Goal: Information Seeking & Learning: Find specific fact

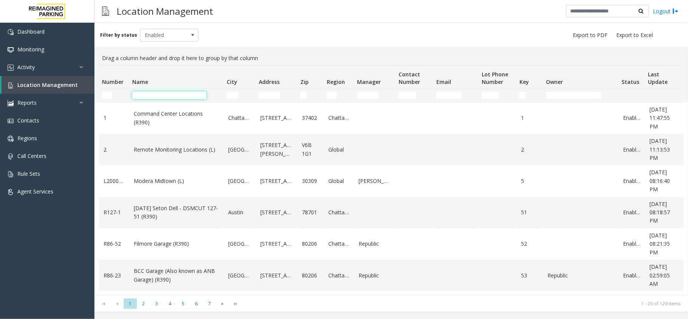
click at [165, 99] on input "Name Filter" at bounding box center [169, 95] width 74 height 8
paste input "**********"
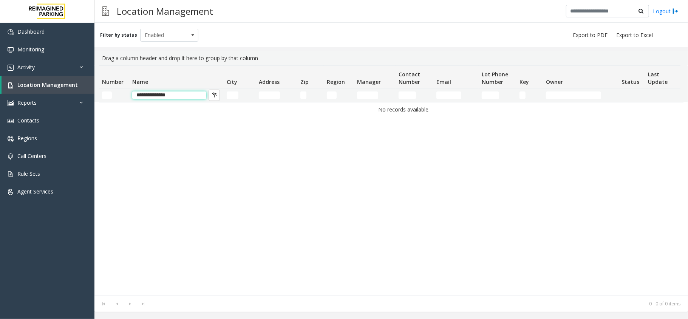
click at [144, 96] on input "**********" at bounding box center [169, 95] width 74 height 8
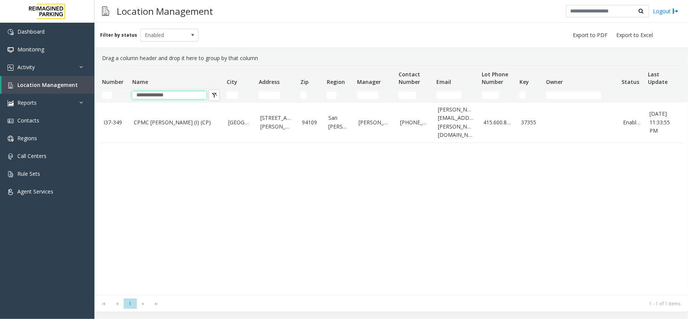
type input "**********"
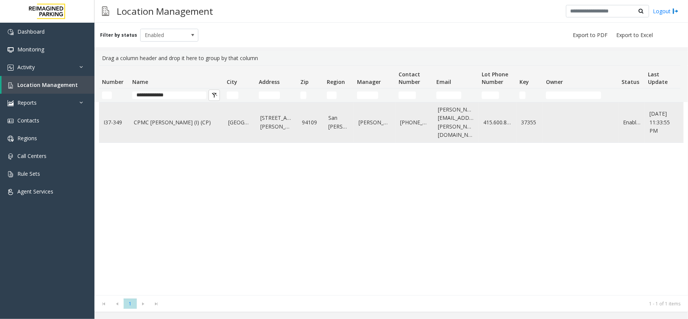
click at [193, 118] on link "CPMC [PERSON_NAME] (I) (CP)" at bounding box center [176, 122] width 85 height 8
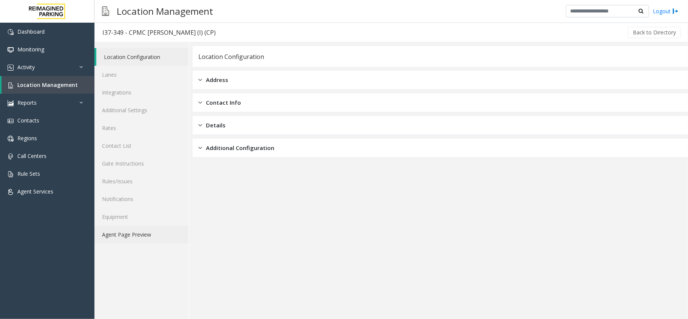
click at [139, 237] on link "Agent Page Preview" at bounding box center [141, 234] width 94 height 18
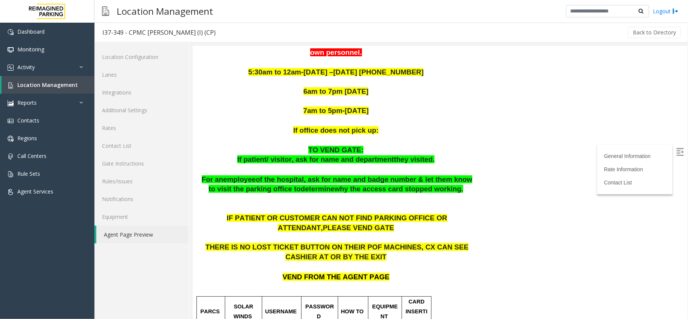
scroll to position [251, 0]
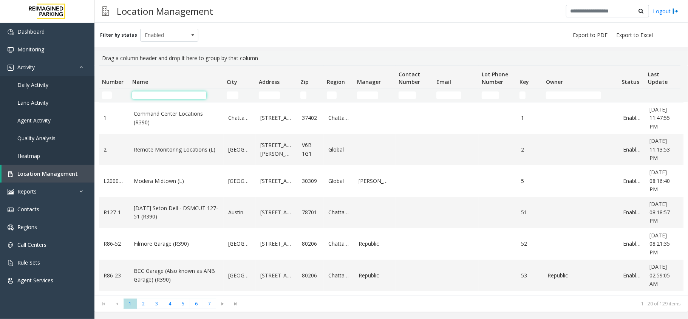
click at [160, 94] on input "Name Filter" at bounding box center [169, 95] width 74 height 8
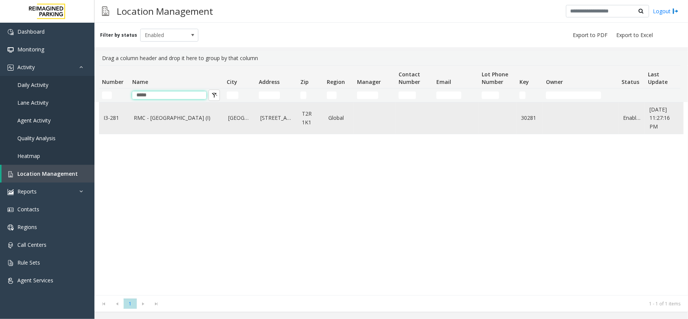
type input "*****"
click at [165, 117] on link "RMC - Mount Royal Village (I)" at bounding box center [176, 118] width 85 height 8
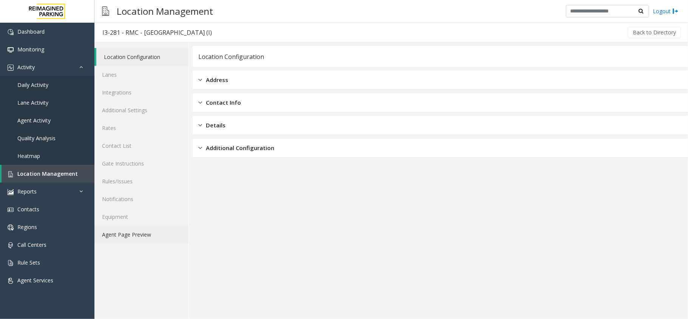
click at [150, 234] on link "Agent Page Preview" at bounding box center [141, 234] width 94 height 18
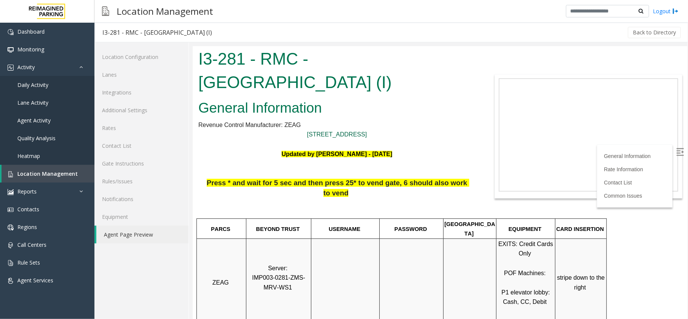
drag, startPoint x: 197, startPoint y: 52, endPoint x: 339, endPoint y: 130, distance: 162.1
click at [339, 130] on body "I3-281 - RMC - Mount Royal Village (I) General Information Revenue Control Manu…" at bounding box center [439, 182] width 494 height 273
click at [333, 110] on h2 "General Information" at bounding box center [336, 108] width 277 height 20
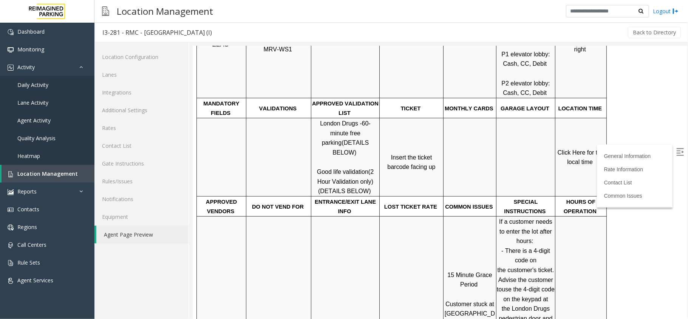
scroll to position [251, 0]
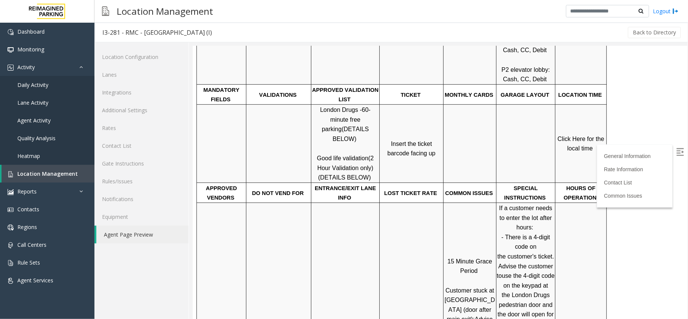
click at [675, 151] on img at bounding box center [679, 152] width 8 height 8
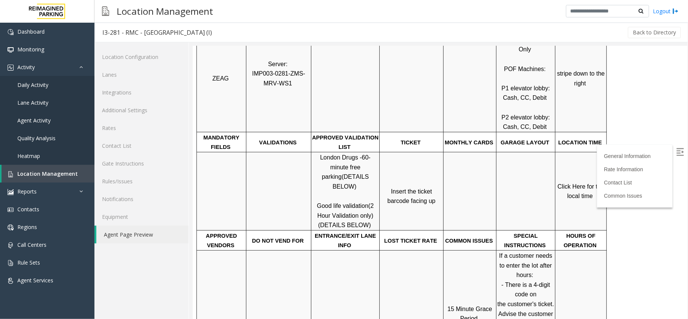
scroll to position [151, 0]
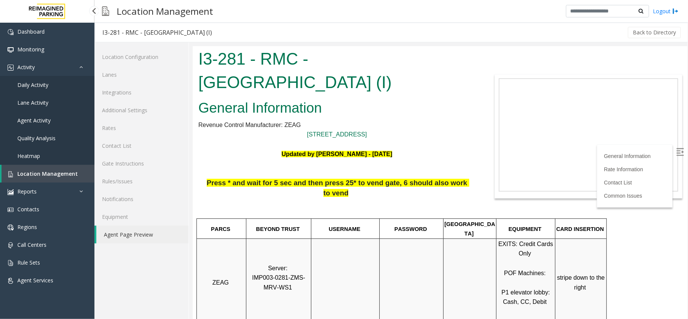
scroll to position [151, 0]
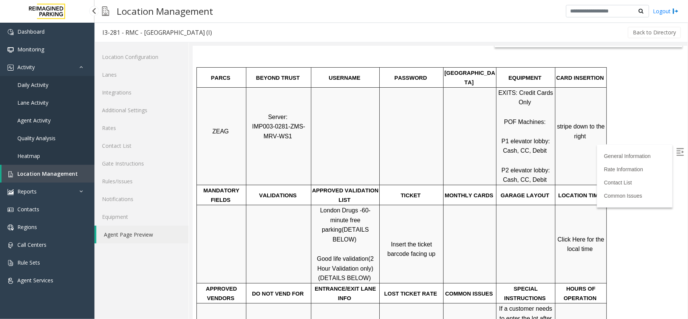
drag, startPoint x: 0, startPoint y: 0, endPoint x: 35, endPoint y: 170, distance: 173.2
click at [35, 170] on span "Location Management" at bounding box center [47, 173] width 60 height 7
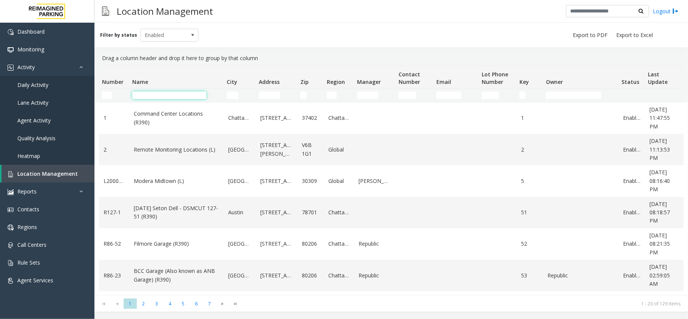
click at [168, 97] on input "Name Filter" at bounding box center [169, 95] width 74 height 8
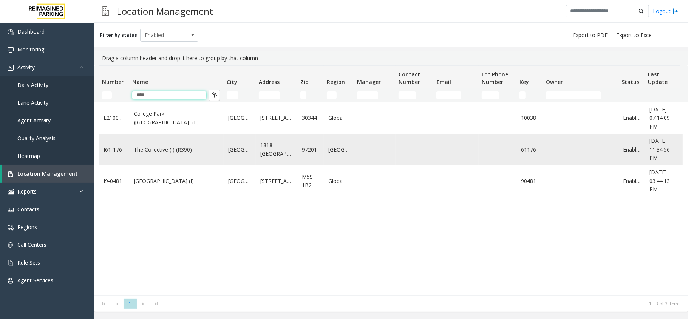
type input "****"
click at [166, 147] on link "The Collective (I) (R390)" at bounding box center [176, 149] width 85 height 8
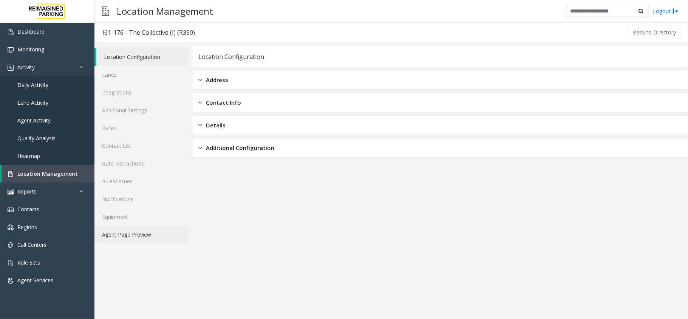
click at [130, 231] on link "Agent Page Preview" at bounding box center [141, 234] width 94 height 18
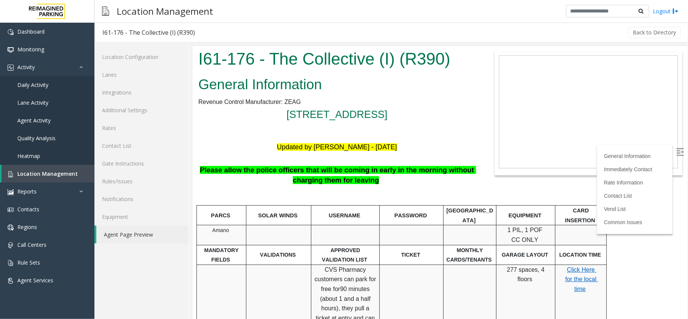
click at [675, 147] on label at bounding box center [679, 151] width 11 height 11
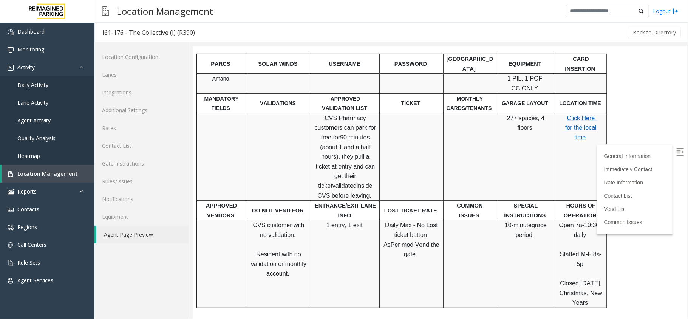
scroll to position [151, 0]
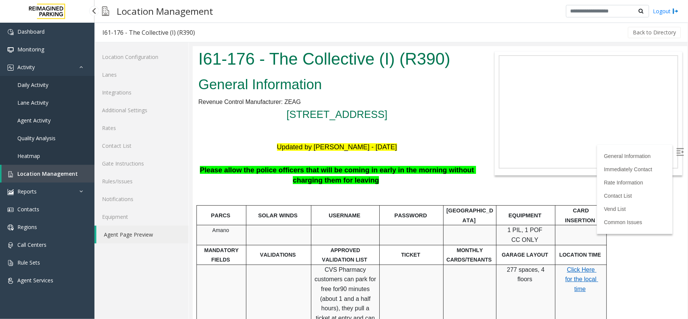
scroll to position [151, 0]
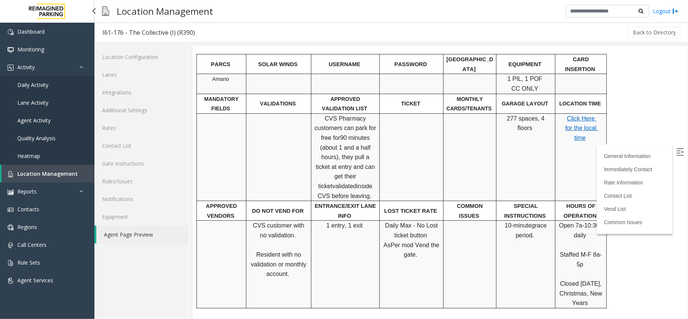
click at [33, 81] on span "Daily Activity" at bounding box center [32, 84] width 31 height 7
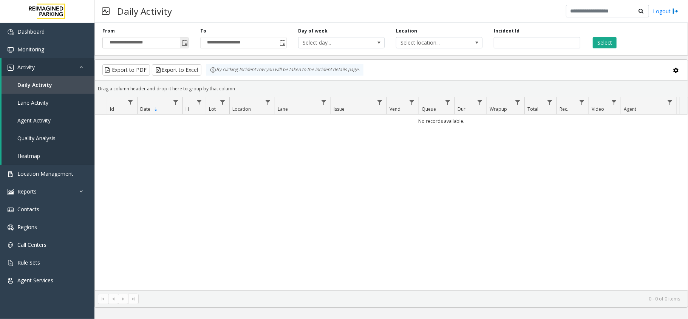
click at [189, 46] on span "**********" at bounding box center [145, 42] width 86 height 11
drag, startPoint x: 180, startPoint y: 51, endPoint x: 180, endPoint y: 43, distance: 8.7
click at [180, 51] on div "**********" at bounding box center [390, 38] width 593 height 36
click at [182, 41] on span "Toggle popup" at bounding box center [185, 43] width 6 height 6
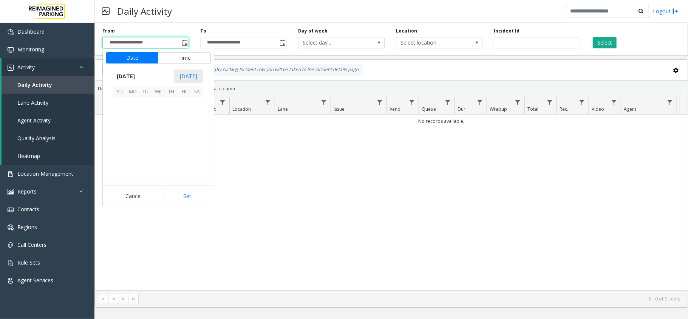
scroll to position [135422, 0]
click at [178, 128] on span "15" at bounding box center [183, 129] width 13 height 13
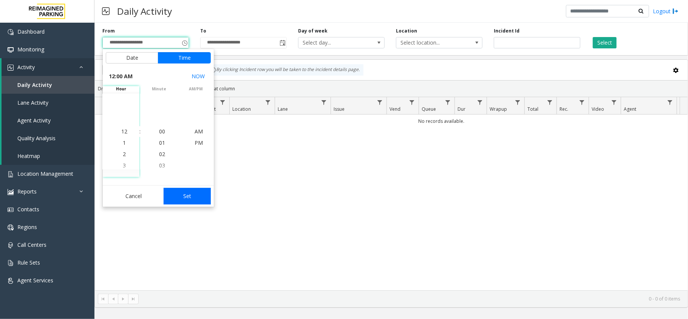
click at [196, 195] on button "Set" at bounding box center [187, 196] width 48 height 17
type input "**********"
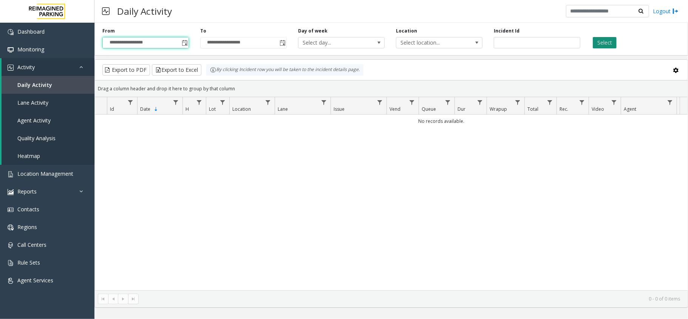
click at [606, 46] on button "Select" at bounding box center [604, 42] width 24 height 11
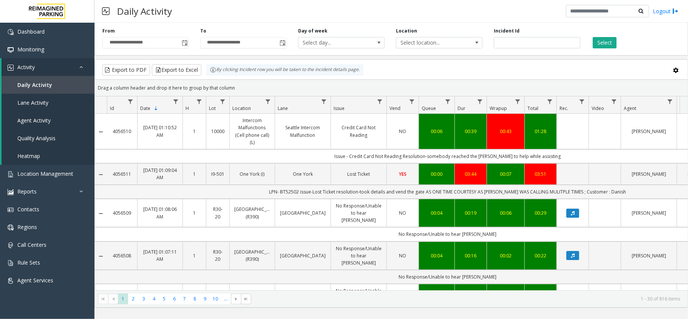
click at [612, 189] on td "LPN- BT52502 issue-Lost Ticket resolution-took details and vend the gate AS ONE…" at bounding box center [447, 192] width 681 height 14
copy td "Danish"
drag, startPoint x: 308, startPoint y: 192, endPoint x: 574, endPoint y: 194, distance: 265.8
click at [574, 194] on td "LPN- BT52502 issue-Lost Ticket resolution-took details and vend the gate AS ONE…" at bounding box center [447, 192] width 681 height 14
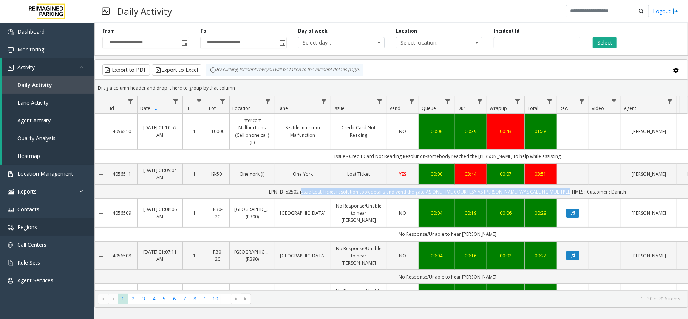
copy td "issue-Lost Ticket resolution-took details and vend the gate AS ONE TIME COURTES…"
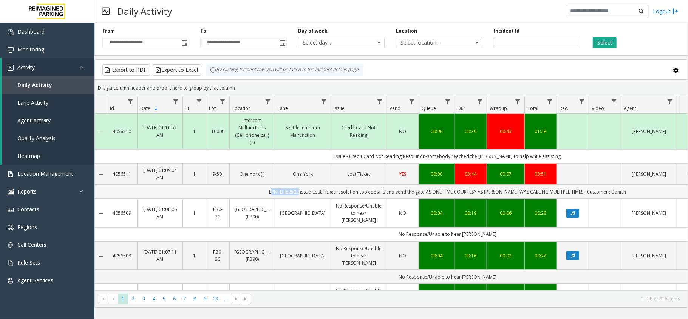
drag, startPoint x: 275, startPoint y: 192, endPoint x: 306, endPoint y: 195, distance: 31.1
click at [306, 195] on td "LPN- BT52502 issue-Lost Ticket resolution-took details and vend the gate AS ONE…" at bounding box center [447, 192] width 681 height 14
copy td "LPN- BT5250"
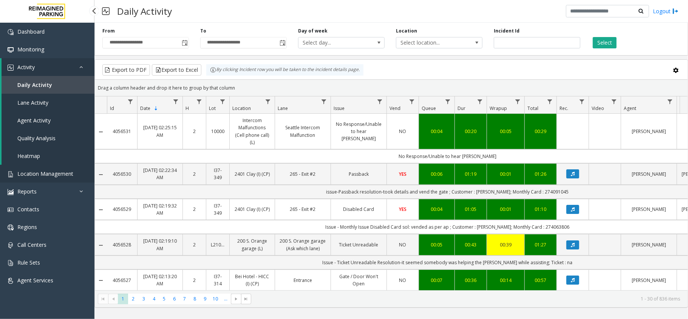
click at [50, 165] on link "Location Management" at bounding box center [47, 174] width 94 height 18
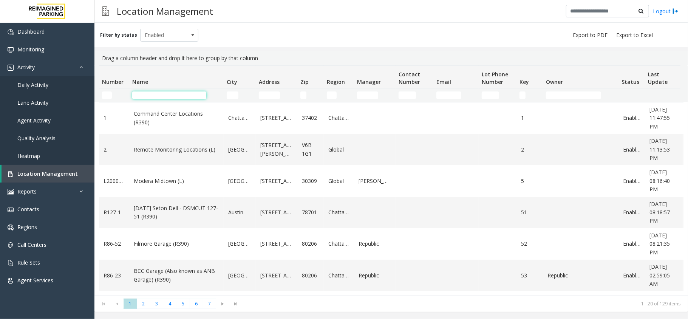
click at [155, 97] on input "Name Filter" at bounding box center [169, 95] width 74 height 8
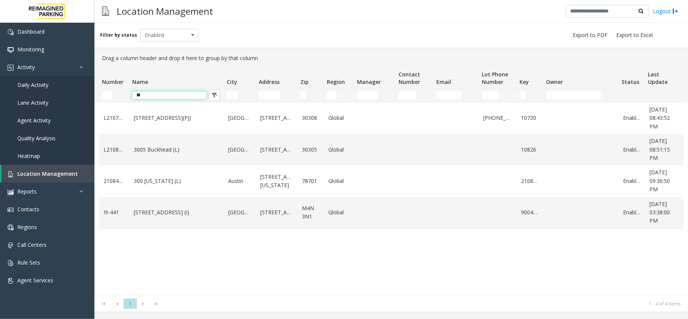
type input "*"
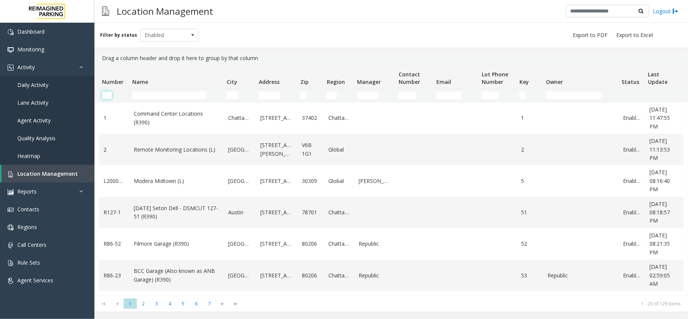
click at [106, 93] on input "Number Filter" at bounding box center [107, 95] width 10 height 8
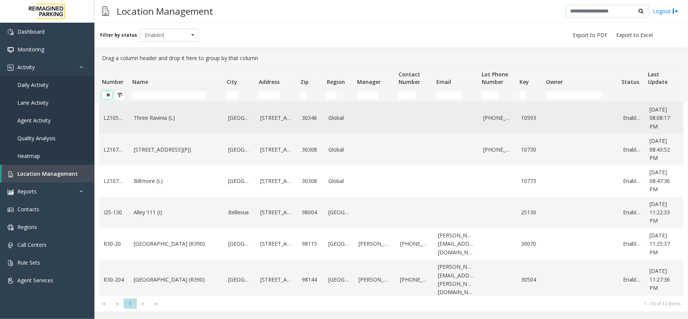
type input "*"
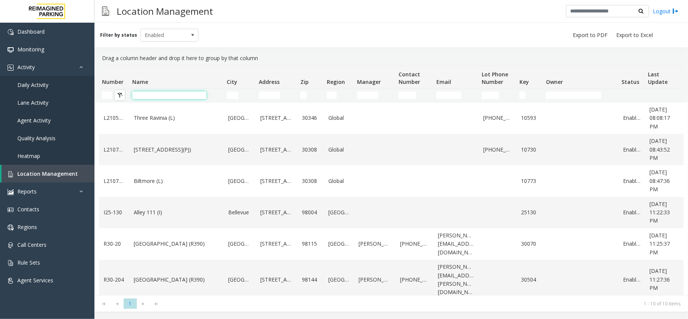
click at [166, 95] on app-root "Dashboard Monitoring Activity Daily Activity Lane Activity Agent Activity Quali…" at bounding box center [344, 159] width 688 height 319
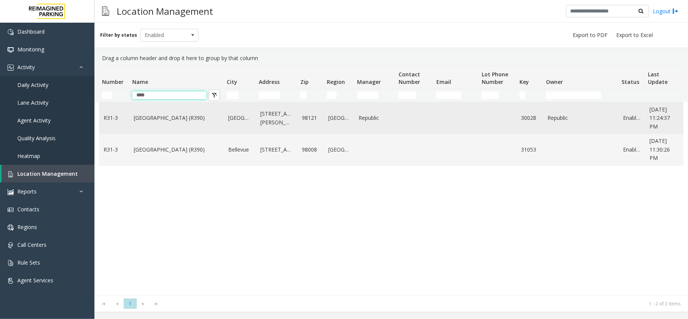
type input "****"
click at [147, 116] on link "Bell Street Garage (R390)" at bounding box center [176, 118] width 85 height 8
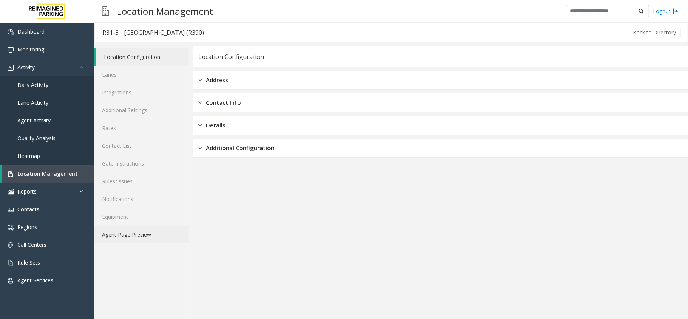
click at [127, 236] on link "Agent Page Preview" at bounding box center [141, 234] width 94 height 18
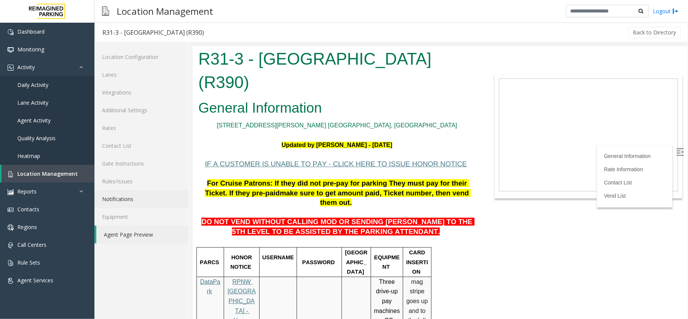
scroll to position [50, 0]
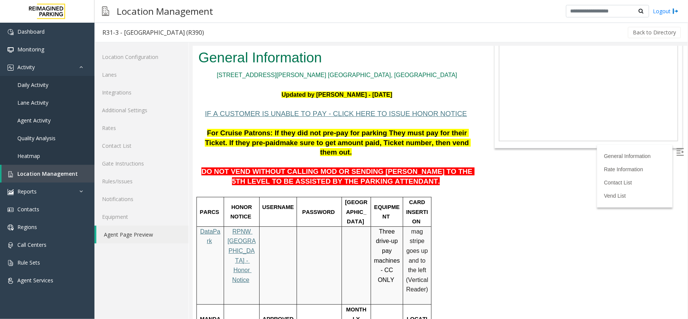
click at [677, 149] on label at bounding box center [679, 151] width 11 height 11
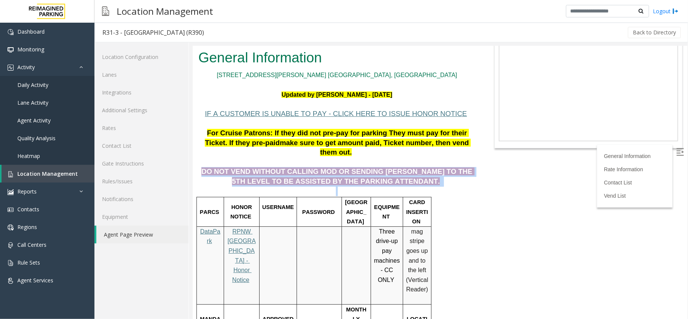
drag, startPoint x: 208, startPoint y: 137, endPoint x: 423, endPoint y: 156, distance: 215.7
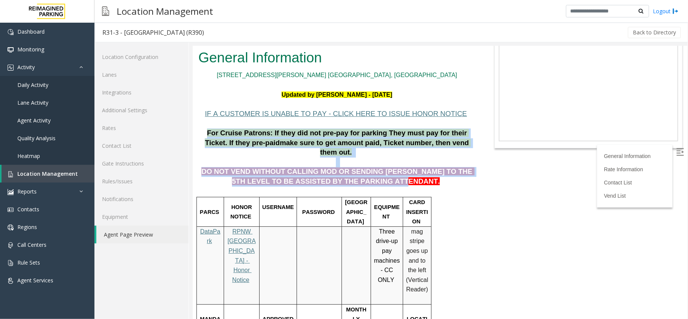
drag, startPoint x: 200, startPoint y: 106, endPoint x: 393, endPoint y: 149, distance: 196.9
click at [364, 157] on p "DO NOT VEND WITHOUT CALLING MOD OR SENDING PARKER TO THE 5TH LEVEL TO BE ASSIST…" at bounding box center [336, 171] width 277 height 29
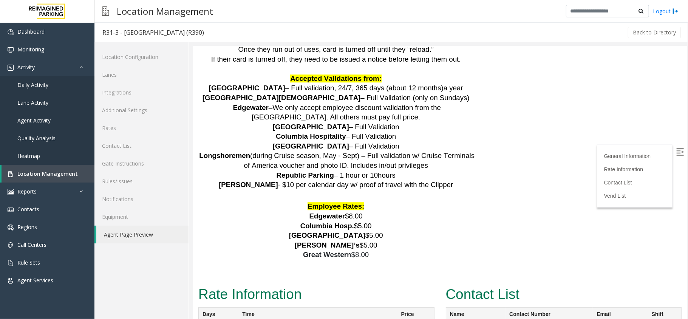
scroll to position [1510, 0]
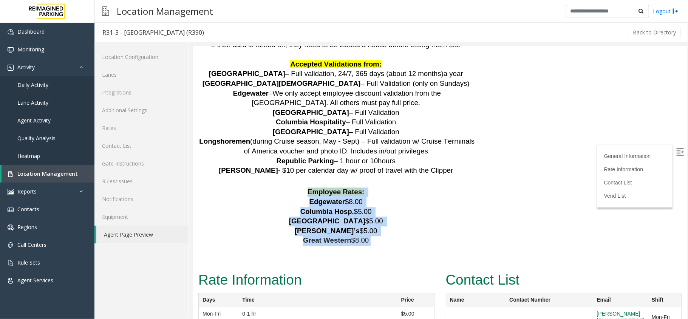
drag, startPoint x: 302, startPoint y: 123, endPoint x: 371, endPoint y: 179, distance: 89.1
click at [386, 207] on p "Columbia Hosp. $5.00" at bounding box center [336, 212] width 277 height 10
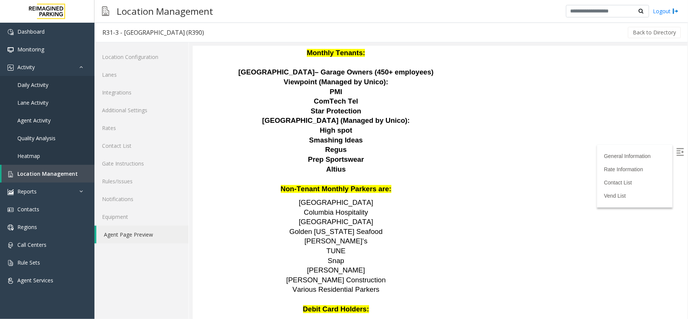
scroll to position [1208, 0]
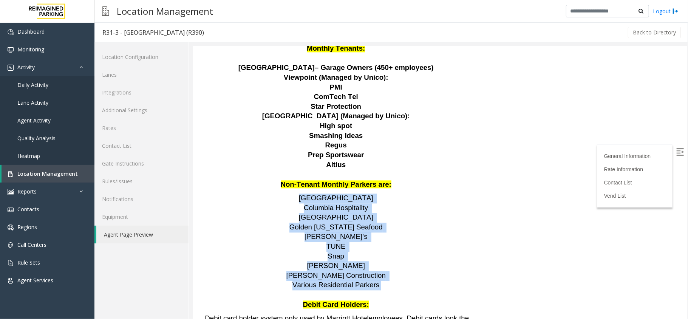
drag, startPoint x: 267, startPoint y: 126, endPoint x: 376, endPoint y: 216, distance: 140.8
click at [298, 203] on p "Columbia Hospitality" at bounding box center [336, 208] width 277 height 10
drag, startPoint x: 270, startPoint y: 125, endPoint x: 372, endPoint y: 216, distance: 136.9
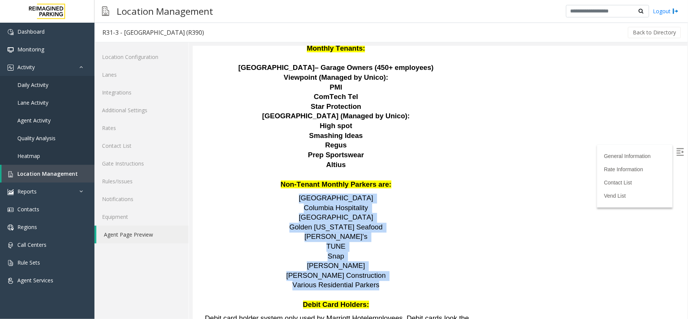
click at [298, 193] on span "Bell Harbor International Conference Center" at bounding box center [335, 197] width 74 height 8
drag, startPoint x: 269, startPoint y: 123, endPoint x: 372, endPoint y: 211, distance: 135.2
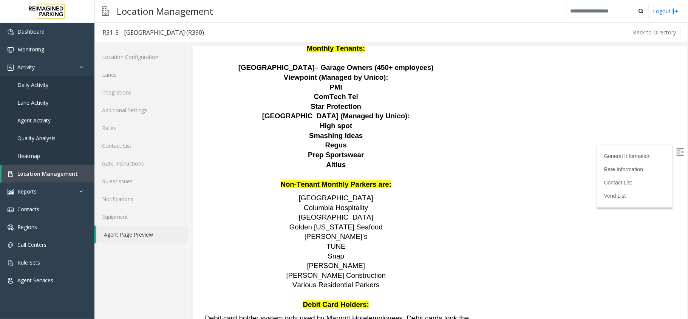
click at [301, 170] on p at bounding box center [336, 175] width 277 height 10
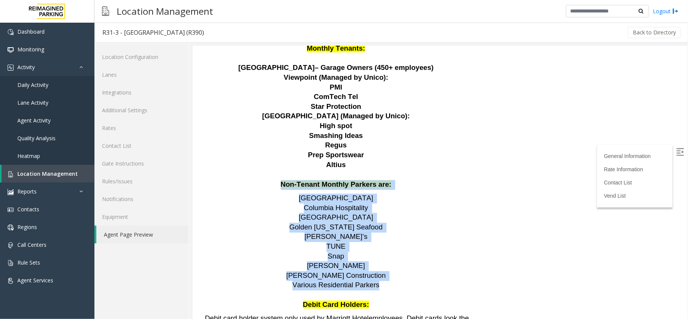
drag, startPoint x: 285, startPoint y: 114, endPoint x: 371, endPoint y: 218, distance: 135.5
click at [275, 179] on p "Non-Tenant Monthly Parkers are:" at bounding box center [336, 184] width 277 height 10
drag, startPoint x: 270, startPoint y: 126, endPoint x: 371, endPoint y: 212, distance: 132.3
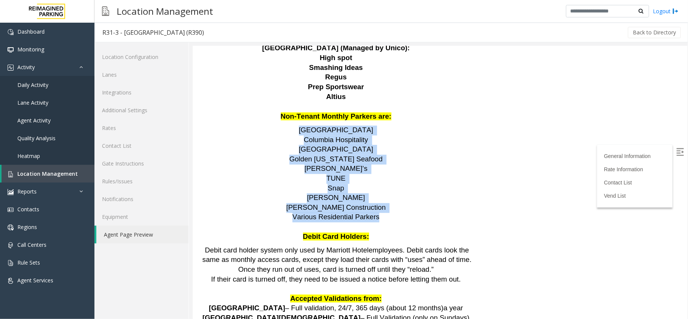
scroll to position [1258, 0]
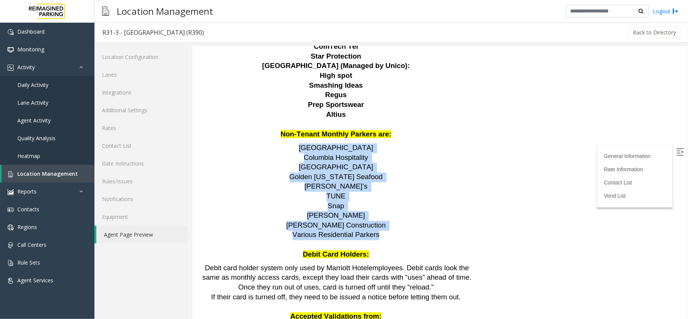
click at [267, 143] on p "Bell Harbor International Conference Center" at bounding box center [336, 148] width 277 height 10
drag, startPoint x: 270, startPoint y: 75, endPoint x: 372, endPoint y: 170, distance: 138.9
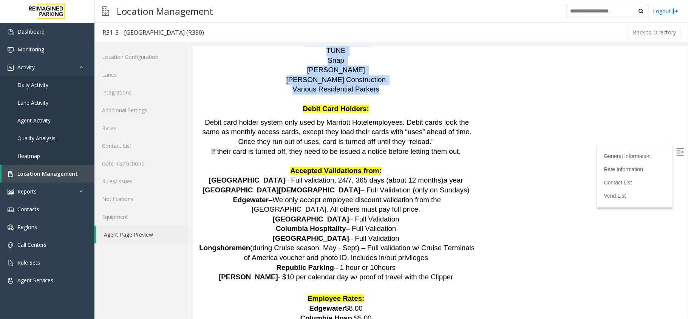
scroll to position [1409, 0]
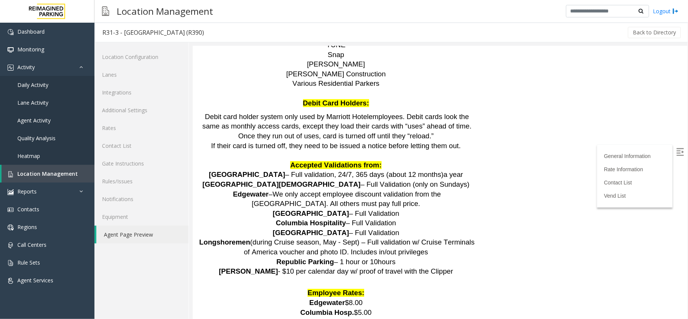
click at [347, 237] on span "(during Cruise season, May - Sept) – Full validation w/ Cruise Terminals of Ame…" at bounding box center [359, 246] width 233 height 18
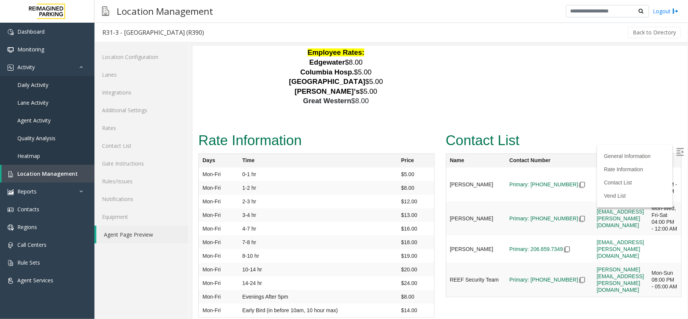
scroll to position [1661, 0]
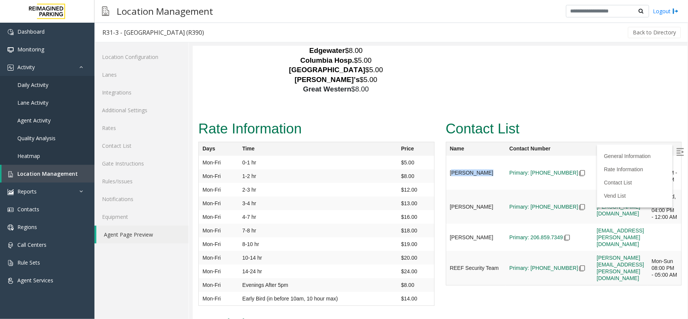
drag, startPoint x: 447, startPoint y: 103, endPoint x: 468, endPoint y: 124, distance: 29.4
click at [468, 155] on td "Mike Mitchell" at bounding box center [475, 172] width 60 height 34
drag, startPoint x: 446, startPoint y: 110, endPoint x: 463, endPoint y: 127, distance: 24.8
click at [463, 155] on td "Mike Mitchell" at bounding box center [475, 172] width 60 height 34
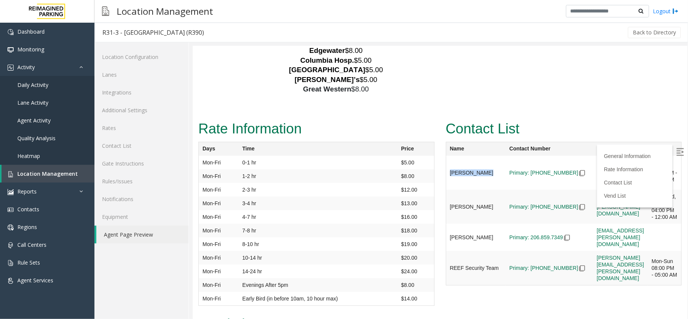
click at [463, 155] on td "Mike Mitchell" at bounding box center [475, 172] width 60 height 34
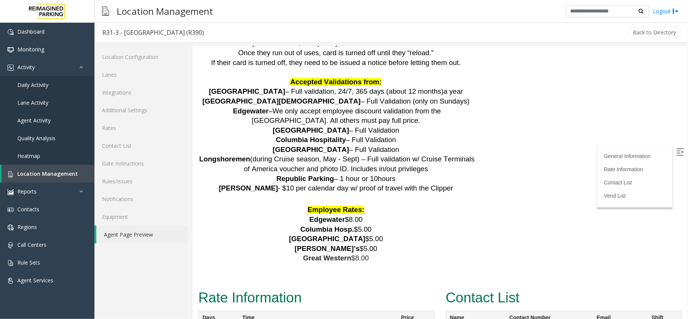
scroll to position [1474, 0]
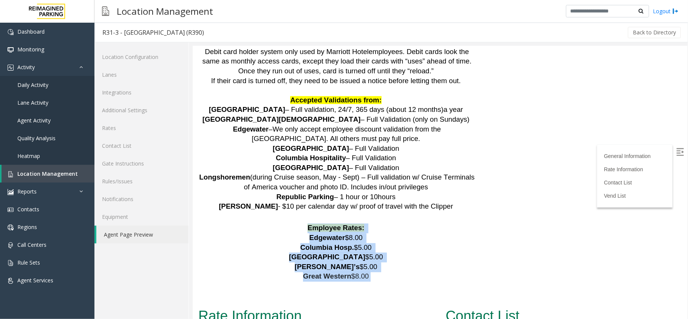
drag, startPoint x: 308, startPoint y: 159, endPoint x: 364, endPoint y: 214, distance: 78.2
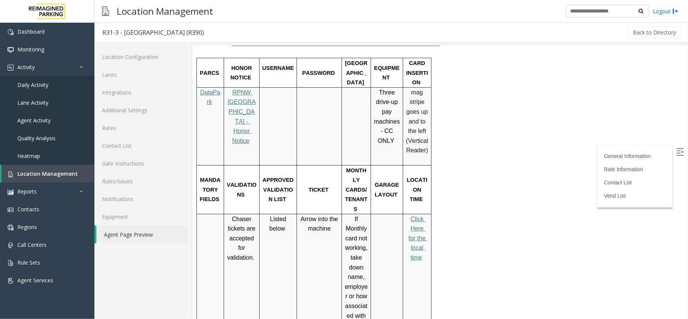
scroll to position [165, 0]
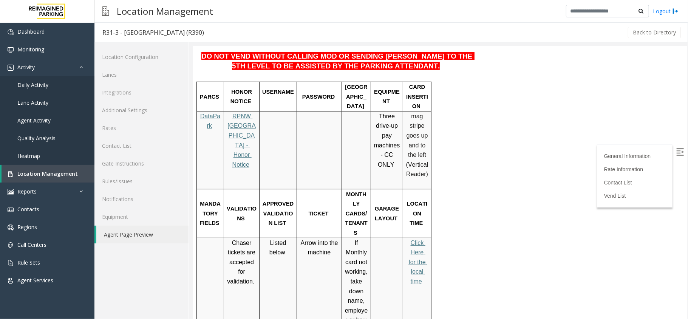
drag, startPoint x: 302, startPoint y: 193, endPoint x: 331, endPoint y: 203, distance: 31.0
click at [331, 237] on p "Arrow into the machine" at bounding box center [318, 246] width 39 height 19
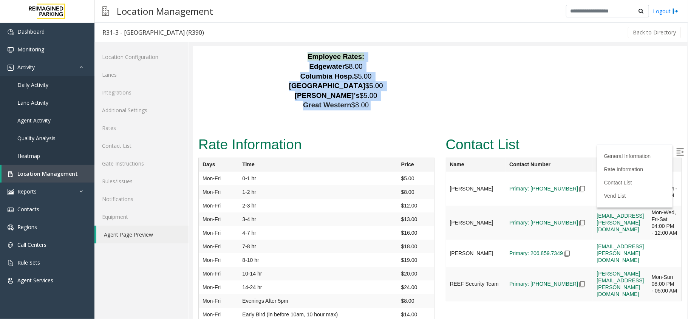
scroll to position [1676, 0]
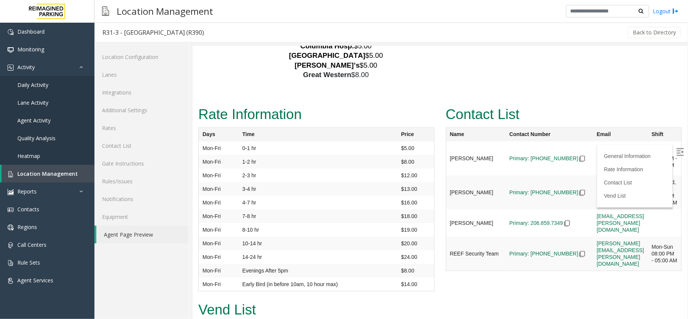
click at [471, 141] on td "Mike Mitchell" at bounding box center [475, 158] width 60 height 34
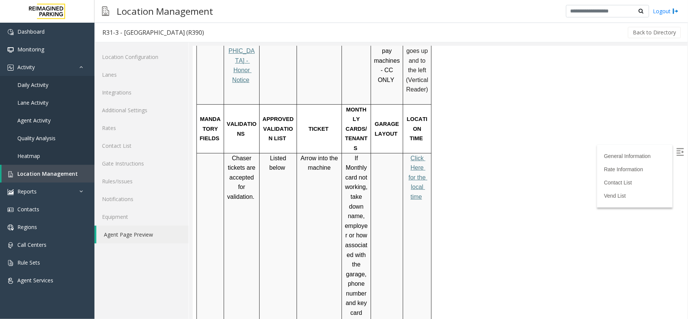
scroll to position [216, 0]
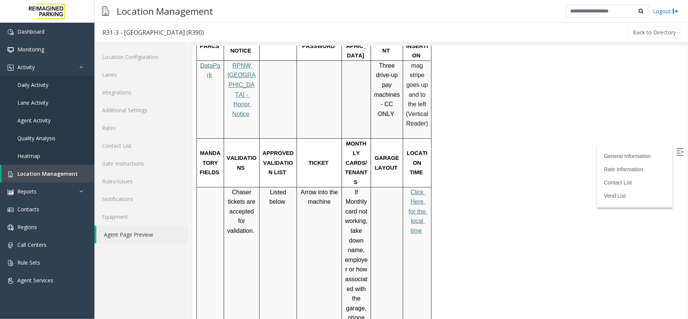
click at [422, 188] on span "Click Here for the local time" at bounding box center [417, 210] width 19 height 45
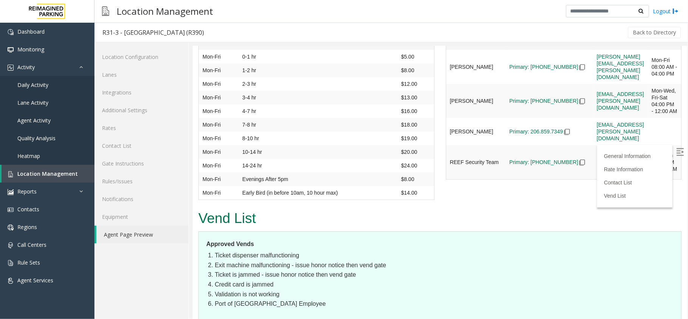
scroll to position [1676, 0]
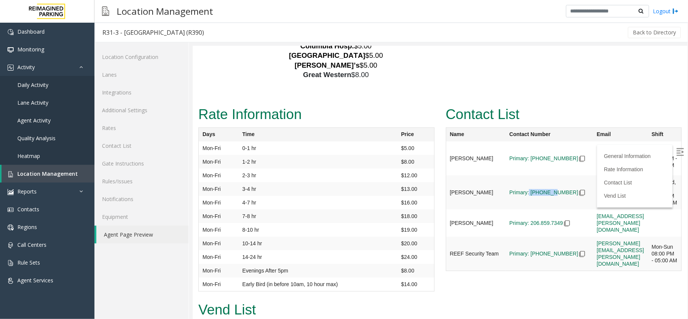
drag, startPoint x: 500, startPoint y: 147, endPoint x: 521, endPoint y: 164, distance: 26.9
click at [524, 164] on td "Primary: 206-591-9029" at bounding box center [548, 158] width 87 height 34
drag, startPoint x: 520, startPoint y: 164, endPoint x: 507, endPoint y: 162, distance: 12.6
click at [519, 164] on td "Primary: 206-591-9029" at bounding box center [548, 158] width 87 height 34
click at [505, 160] on td "Primary: 206-591-9029" at bounding box center [548, 158] width 87 height 34
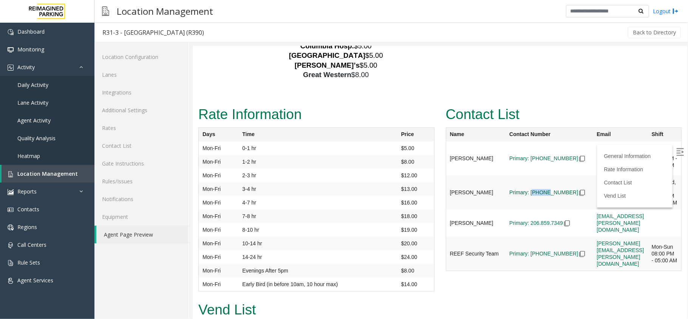
drag, startPoint x: 503, startPoint y: 146, endPoint x: 518, endPoint y: 154, distance: 17.2
click at [518, 154] on td "Primary: 206-591-9029" at bounding box center [548, 158] width 87 height 34
drag, startPoint x: 501, startPoint y: 142, endPoint x: 503, endPoint y: 147, distance: 5.5
click at [505, 142] on td "Primary: 206-591-9029" at bounding box center [548, 158] width 87 height 34
drag, startPoint x: 503, startPoint y: 147, endPoint x: 532, endPoint y: 159, distance: 32.0
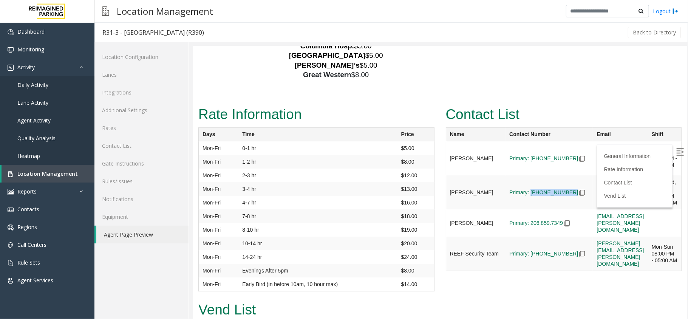
click at [535, 160] on td "Primary: 206-591-9029" at bounding box center [548, 158] width 87 height 34
copy span "206-591-9029"
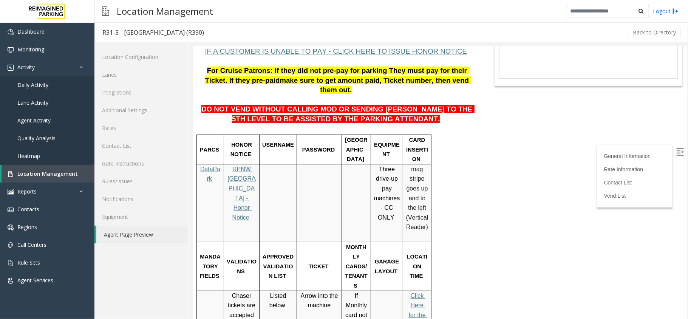
scroll to position [0, 0]
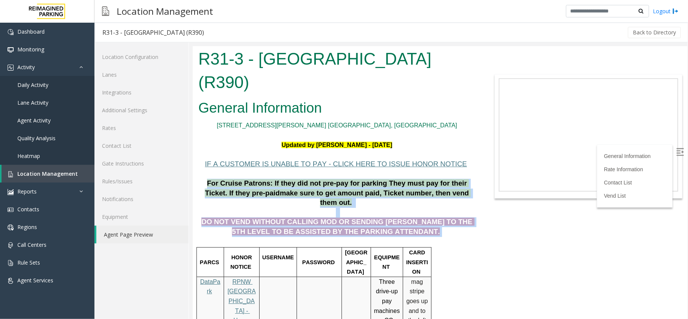
drag, startPoint x: 198, startPoint y: 156, endPoint x: 403, endPoint y: 197, distance: 208.7
click at [219, 178] on p "For Cruise Patrons: If they did not pre-pay for parking They must pay for their…" at bounding box center [336, 192] width 277 height 29
drag, startPoint x: 201, startPoint y: 156, endPoint x: 394, endPoint y: 202, distance: 198.2
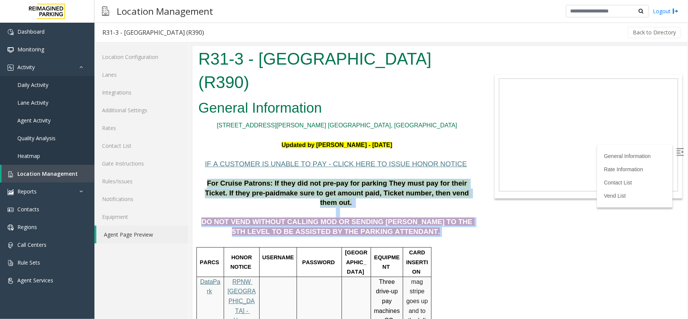
click at [204, 179] on span "For Cruise Patrons: If they did not pre-pay for parking They must pay for their…" at bounding box center [336, 188] width 264 height 18
drag, startPoint x: 200, startPoint y: 158, endPoint x: 392, endPoint y: 200, distance: 197.1
click at [396, 207] on p "DO NOT VEND WITHOUT CALLING MOD OR SENDING PARKER TO THE 5TH LEVEL TO BE ASSIST…" at bounding box center [336, 221] width 277 height 29
drag, startPoint x: 199, startPoint y: 158, endPoint x: 393, endPoint y: 200, distance: 198.6
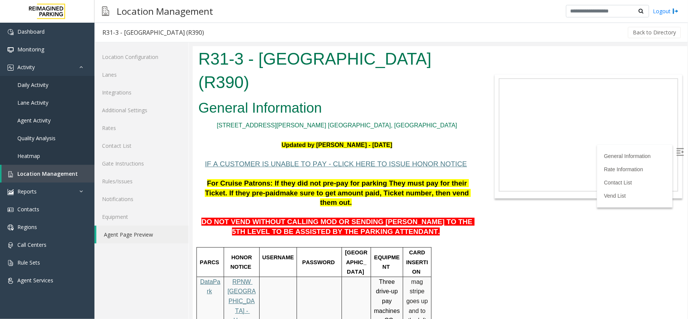
click at [201, 159] on p "IF A CUSTOMER IS UNABLE TO PAY - CLICK HERE TO ISSUE HONOR NOTICE" at bounding box center [336, 168] width 277 height 19
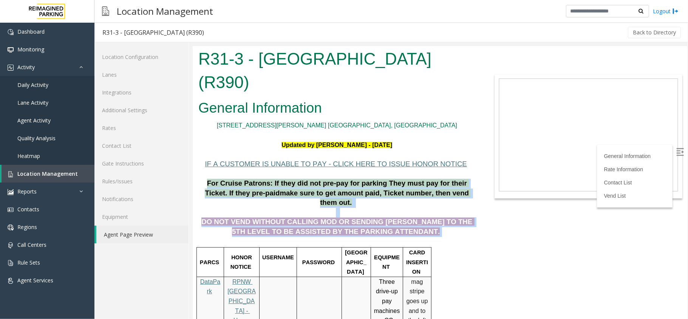
drag, startPoint x: 201, startPoint y: 156, endPoint x: 395, endPoint y: 201, distance: 198.9
click at [207, 179] on span "For Cruise Patrons: If they did not pre-pay for parking They must pay for their…" at bounding box center [336, 188] width 264 height 18
drag, startPoint x: 201, startPoint y: 158, endPoint x: 392, endPoint y: 201, distance: 196.3
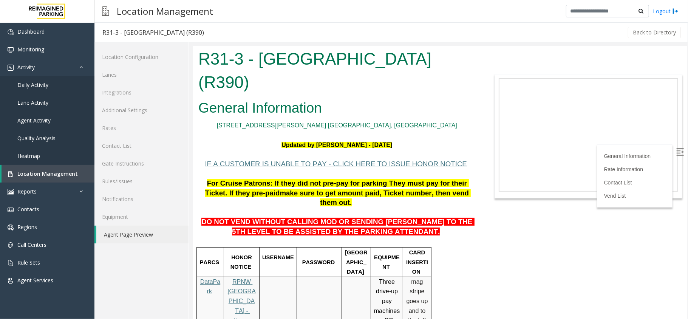
click at [204, 159] on p "IF A CUSTOMER IS UNABLE TO PAY - CLICK HERE TO ISSUE HONOR NOTICE" at bounding box center [336, 168] width 277 height 19
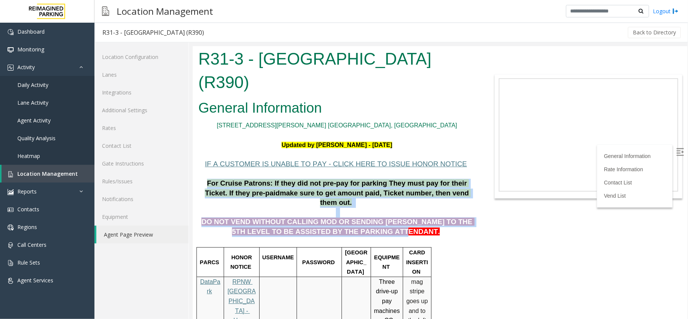
drag, startPoint x: 199, startPoint y: 161, endPoint x: 396, endPoint y: 199, distance: 200.0
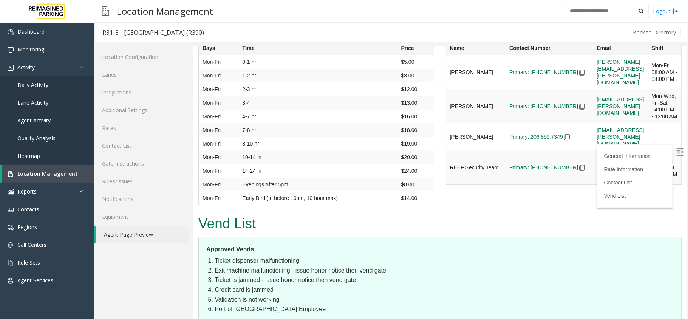
scroll to position [1661, 0]
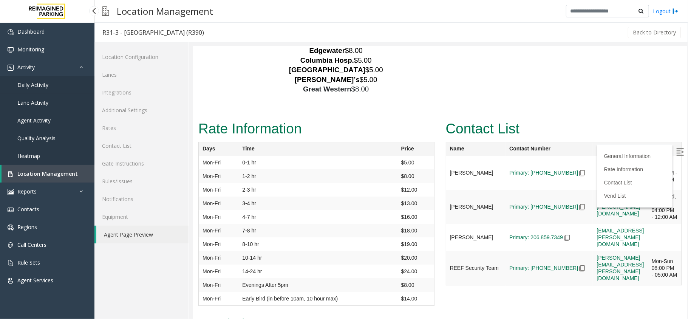
click at [47, 85] on span "Daily Activity" at bounding box center [32, 84] width 31 height 7
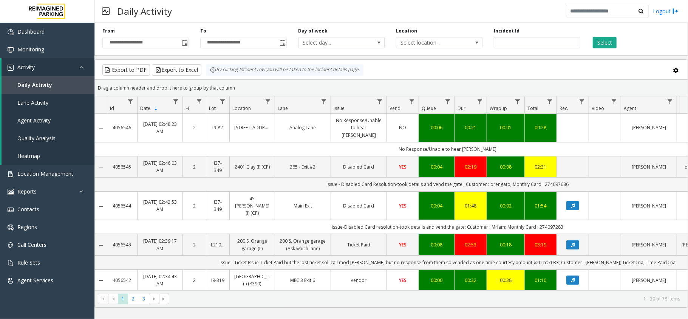
click at [501, 178] on td "Issue - Disabled Card Resolution-took details and vend the gate ; Customer : br…" at bounding box center [447, 184] width 681 height 14
copy td "brengato"
click at [558, 177] on td "Issue - Disabled Card Resolution-took details and vend the gate ; Customer : br…" at bounding box center [447, 184] width 681 height 14
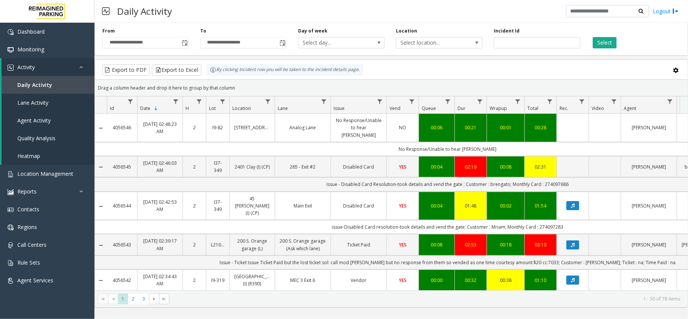
copy td "274097686"
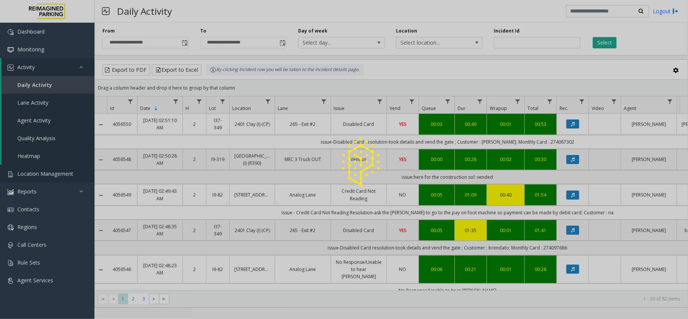
click at [51, 176] on span "Location Management" at bounding box center [45, 173] width 56 height 7
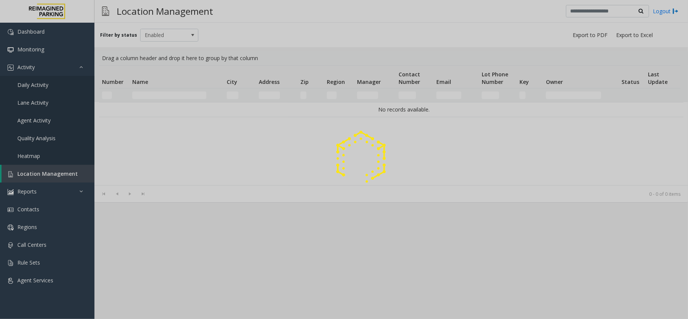
click at [51, 176] on div at bounding box center [344, 159] width 688 height 319
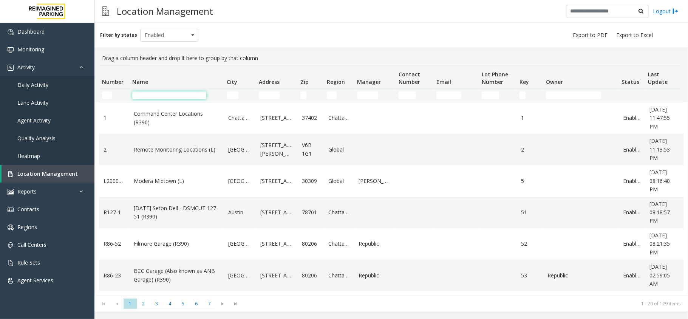
click at [150, 91] on input "Name Filter" at bounding box center [169, 95] width 74 height 8
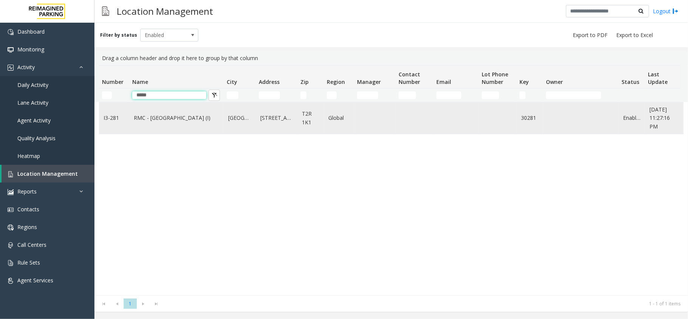
type input "*****"
click at [174, 118] on link "RMC - Mount Royal Village (I)" at bounding box center [176, 118] width 85 height 8
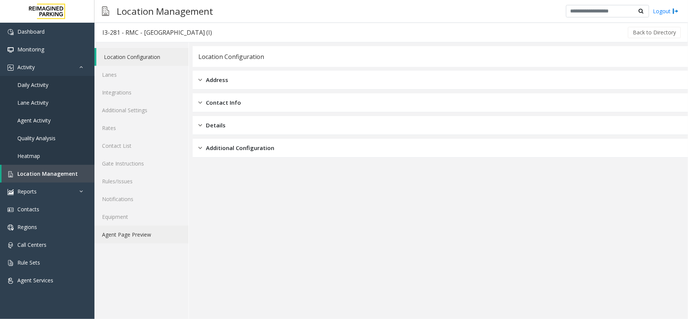
drag, startPoint x: 120, startPoint y: 243, endPoint x: 127, endPoint y: 232, distance: 13.4
click at [120, 243] on link "Agent Page Preview" at bounding box center [141, 234] width 94 height 18
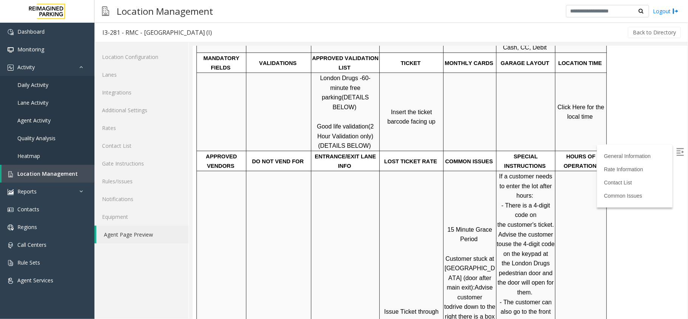
scroll to position [151, 0]
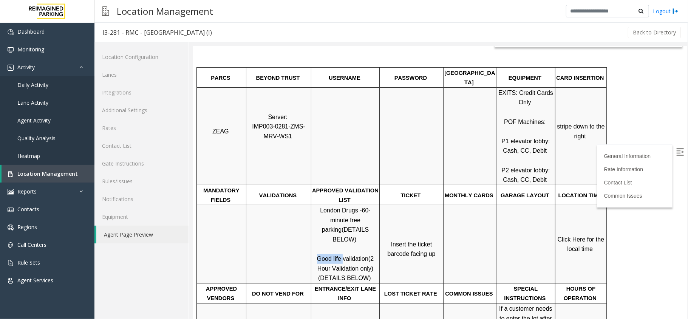
drag, startPoint x: 315, startPoint y: 231, endPoint x: 342, endPoint y: 233, distance: 27.2
click at [342, 233] on p "London Drugs - 60-minute free parking (DETAILS BELOW) Good life validation (2 H…" at bounding box center [344, 243] width 67 height 77
copy span "Good life"
click at [445, 205] on td at bounding box center [469, 244] width 53 height 78
click at [675, 156] on label at bounding box center [679, 151] width 11 height 11
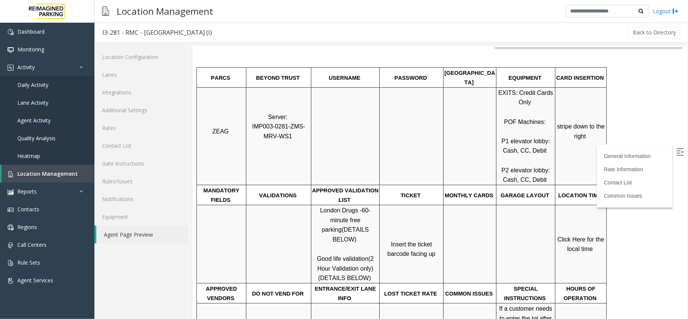
click at [577, 236] on span "Click Here for the local time" at bounding box center [581, 244] width 48 height 16
click at [583, 236] on span "Click Here for the local time" at bounding box center [581, 244] width 48 height 16
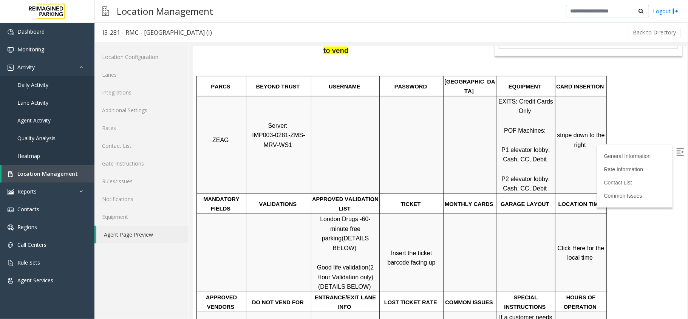
scroll to position [50, 0]
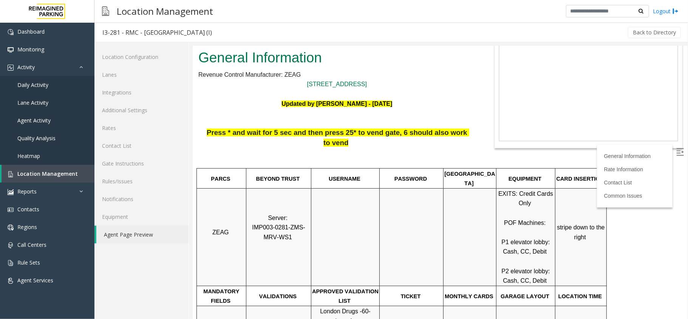
click at [675, 149] on img at bounding box center [679, 152] width 8 height 8
click at [675, 155] on img at bounding box center [679, 152] width 8 height 8
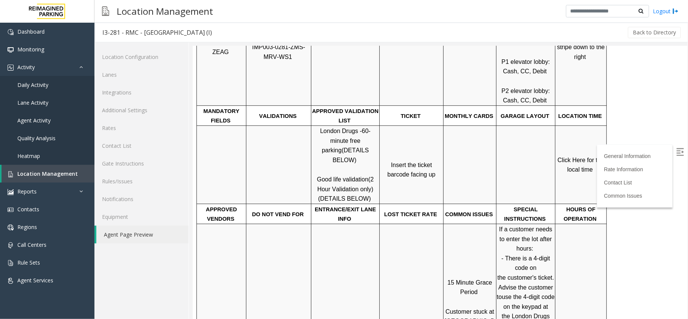
scroll to position [251, 0]
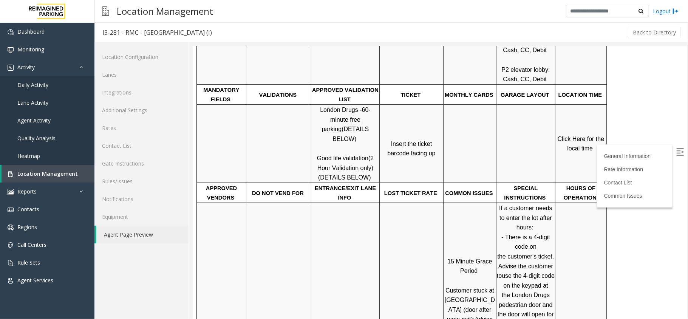
click at [675, 148] on img at bounding box center [679, 152] width 8 height 8
click at [622, 162] on ul "General Information Rate Information Contact List Common Issues" at bounding box center [633, 175] width 67 height 51
click at [621, 155] on link "General Information" at bounding box center [628, 156] width 50 height 6
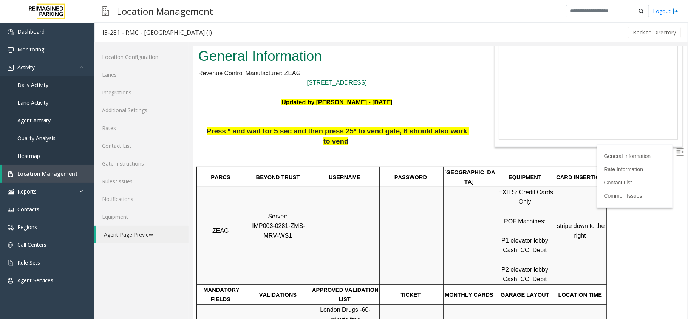
click at [675, 152] on img at bounding box center [679, 152] width 8 height 8
click at [151, 123] on link "Rates" at bounding box center [141, 128] width 94 height 18
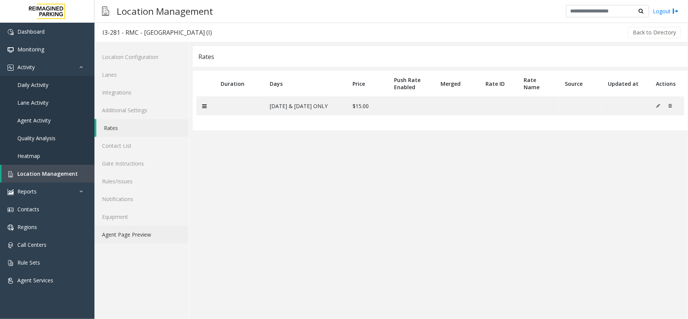
click at [143, 226] on link "Agent Page Preview" at bounding box center [141, 234] width 94 height 18
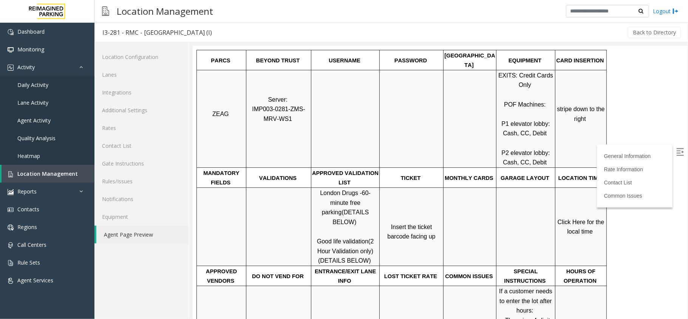
scroll to position [151, 0]
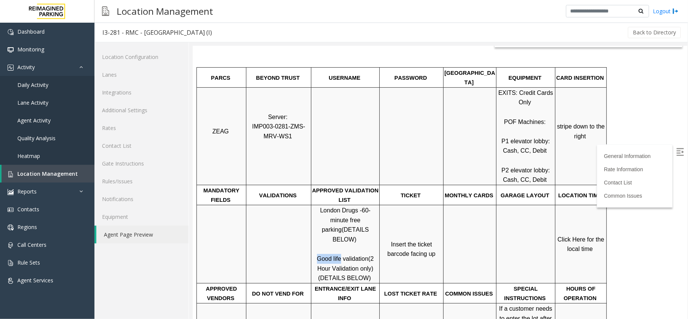
drag, startPoint x: 318, startPoint y: 226, endPoint x: 339, endPoint y: 233, distance: 22.3
click at [339, 233] on p "London Drugs - 60-minute free parking (DETAILS BELOW) Good life validation (2 H…" at bounding box center [344, 243] width 67 height 77
copy span "Good life"
click at [51, 83] on link "Daily Activity" at bounding box center [47, 85] width 94 height 18
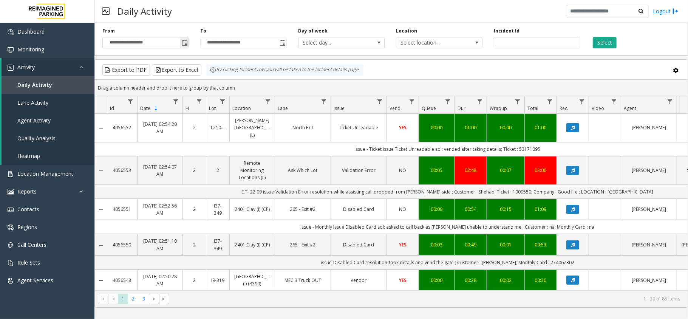
click at [185, 44] on span "Toggle popup" at bounding box center [185, 43] width 6 height 6
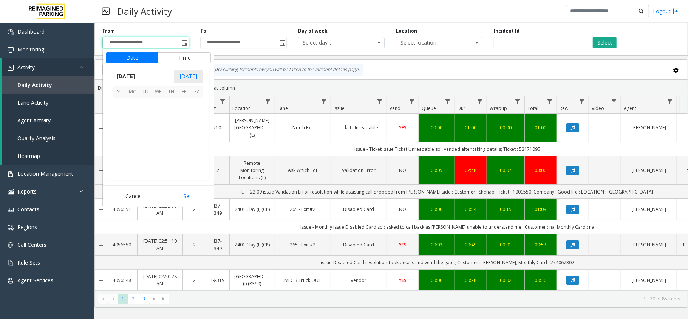
scroll to position [135422, 0]
click at [182, 129] on span "15" at bounding box center [183, 129] width 13 height 13
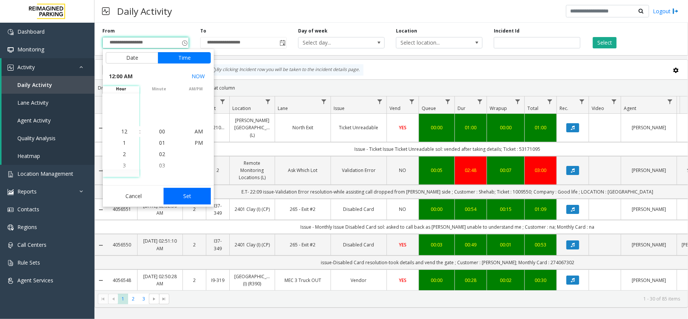
click at [197, 195] on button "Set" at bounding box center [187, 196] width 48 height 17
type input "**********"
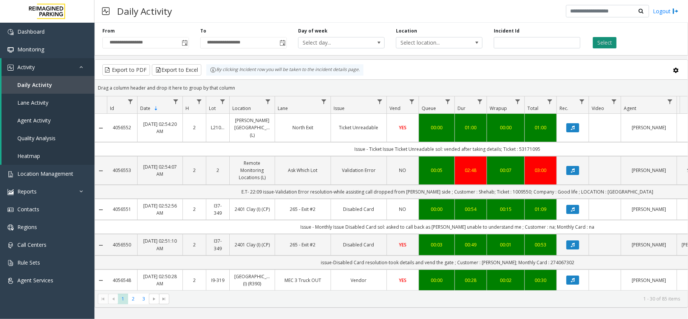
click at [609, 40] on button "Select" at bounding box center [604, 42] width 24 height 11
drag, startPoint x: 256, startPoint y: 186, endPoint x: 349, endPoint y: 189, distance: 93.3
click at [349, 189] on td "E.T- 22:09 issue-Validation Error resolution-while assisting call dropped from …" at bounding box center [447, 192] width 681 height 14
copy td "E.T- 22:09 issue-Validation Error resolution-"
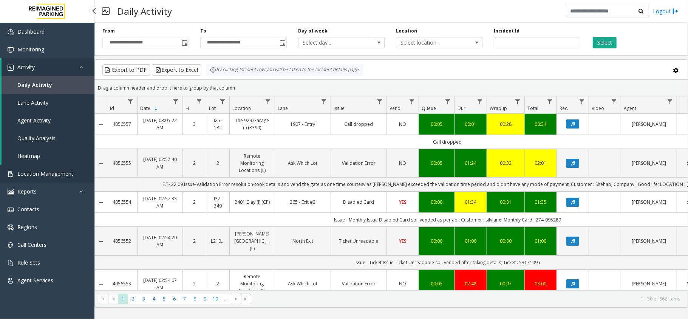
click at [68, 165] on link "Location Management" at bounding box center [47, 174] width 94 height 18
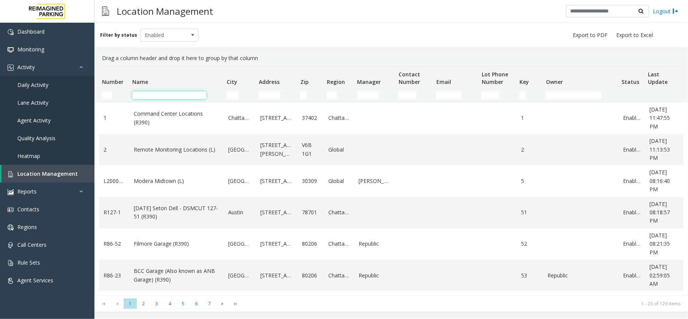
click at [162, 94] on input "Name Filter" at bounding box center [169, 95] width 74 height 8
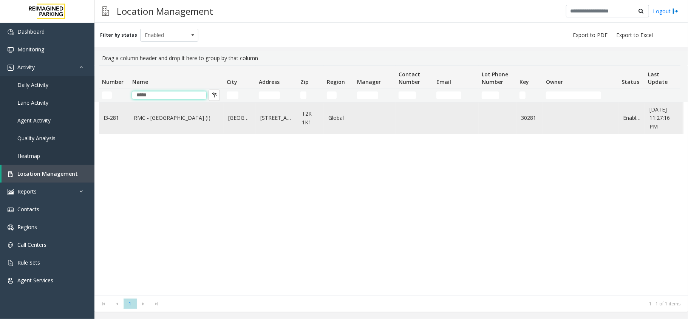
type input "*****"
click at [174, 121] on link "RMC - Mount Royal Village (I)" at bounding box center [176, 118] width 85 height 8
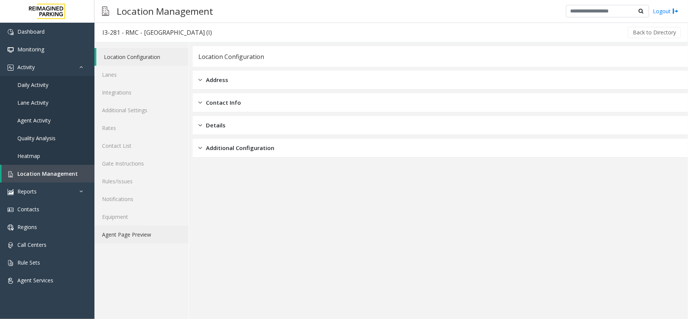
click at [144, 230] on link "Agent Page Preview" at bounding box center [141, 234] width 94 height 18
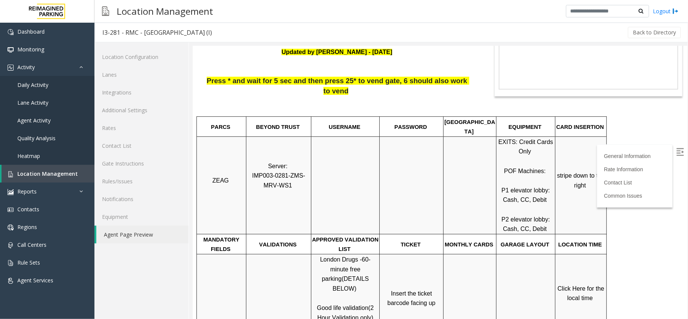
scroll to position [201, 0]
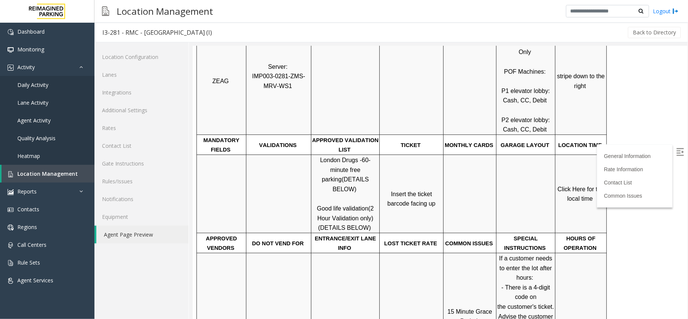
click at [675, 152] on img at bounding box center [679, 152] width 8 height 8
drag, startPoint x: 315, startPoint y: 179, endPoint x: 341, endPoint y: 179, distance: 25.7
click at [341, 179] on p "London Drugs - 60-minute free parking (DETAILS BELOW) Good life validation (2 H…" at bounding box center [344, 193] width 67 height 77
copy span "Good life"
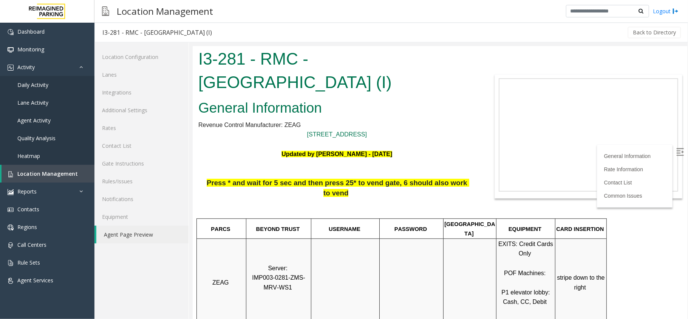
scroll to position [201, 0]
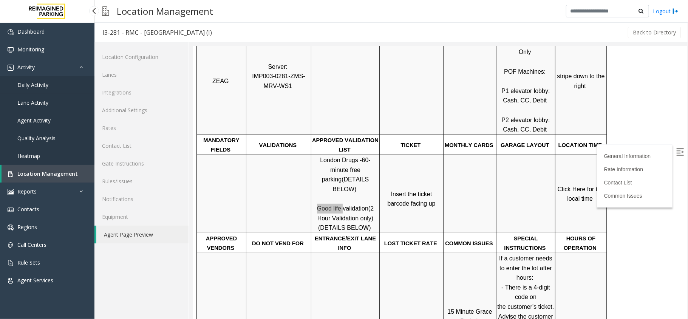
click at [56, 89] on link "Daily Activity" at bounding box center [47, 85] width 94 height 18
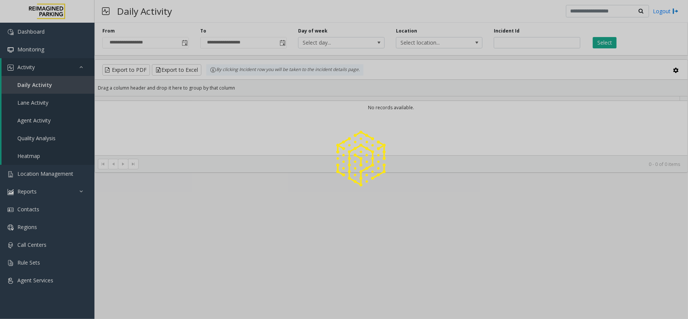
click at [534, 43] on div at bounding box center [344, 159] width 688 height 319
